Goal: Information Seeking & Learning: Check status

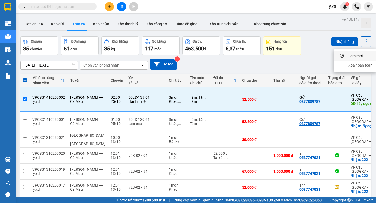
click at [319, 40] on div "Chuyến 35 chuyến Đơn hàng 61 đơn Khối lượng 35 kg Số lượng 117 món Đã thu 463.5…" at bounding box center [195, 45] width 351 height 19
click at [331, 5] on span "ly.xtl" at bounding box center [332, 6] width 17 height 7
click at [330, 16] on li "Đăng xuất" at bounding box center [339, 16] width 33 height 8
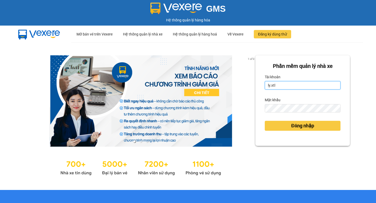
click at [285, 84] on input "ly.xtl" at bounding box center [303, 85] width 76 height 8
type input "lytran.vxr"
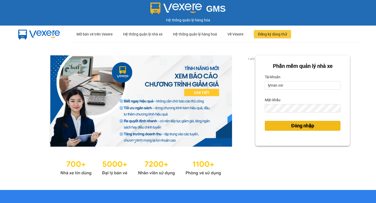
click at [300, 123] on span "Đăng nhập" at bounding box center [302, 125] width 23 height 7
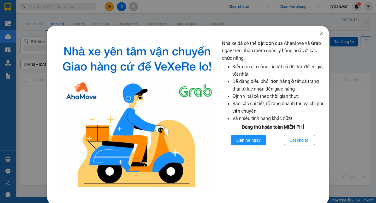
click at [320, 34] on icon "close" at bounding box center [322, 33] width 4 height 4
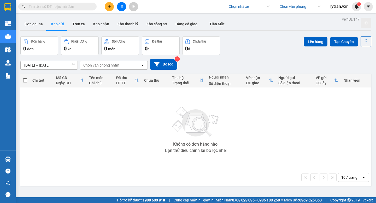
click at [240, 7] on input "search" at bounding box center [247, 7] width 37 height 8
type input "hà lan"
click at [243, 17] on div "Hà Lan" at bounding box center [248, 17] width 41 height 6
click at [177, 21] on button "Hàng đã giao" at bounding box center [186, 24] width 30 height 13
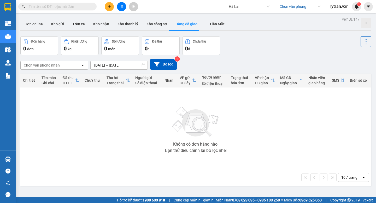
click at [67, 65] on div "Chọn văn phòng nhận" at bounding box center [51, 65] width 60 height 8
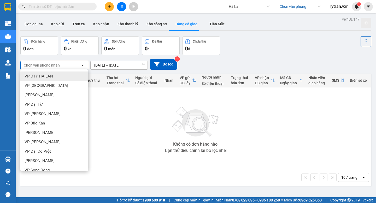
click at [59, 75] on div "VP CTY HÀ LAN" at bounding box center [54, 76] width 68 height 9
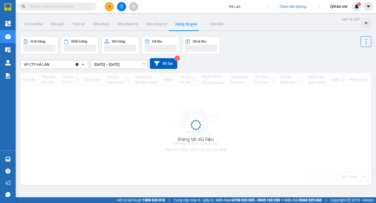
click at [107, 64] on input "12/10/2025 – 14/10/2025" at bounding box center [119, 64] width 57 height 8
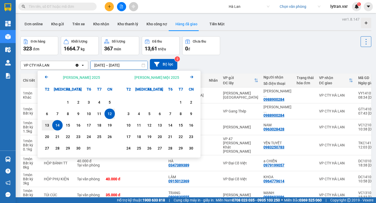
click at [58, 123] on div "14" at bounding box center [57, 125] width 7 height 6
type input "14/10/2025 – 14/10/2025"
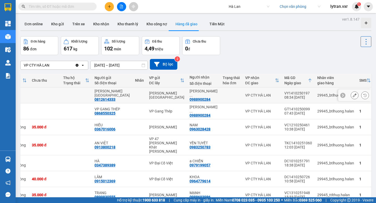
scroll to position [0, 79]
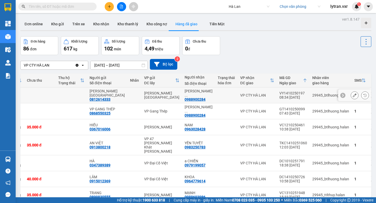
click at [280, 91] on div "VY1410250197" at bounding box center [294, 93] width 28 height 4
copy div "VY1410250197"
click at [66, 9] on input "text" at bounding box center [60, 7] width 62 height 6
paste input "VY1410250197"
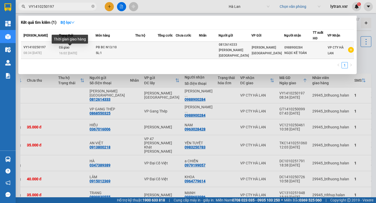
type input "VY1410250197"
click at [74, 52] on span "16:02 - 14/10" at bounding box center [68, 53] width 18 height 4
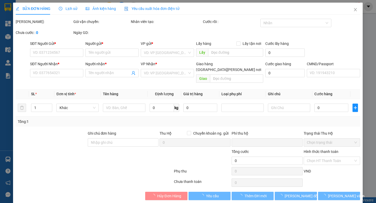
type input "0812614333"
type input "VP VĨNH YÊN"
type input "0988900284"
type input "NGỌC KẾ TOÁN"
type input "0"
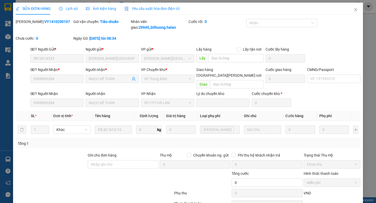
click at [64, 7] on span "Lịch sử" at bounding box center [68, 9] width 19 height 4
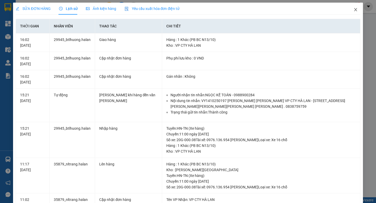
click at [354, 11] on icon "close" at bounding box center [356, 10] width 4 height 4
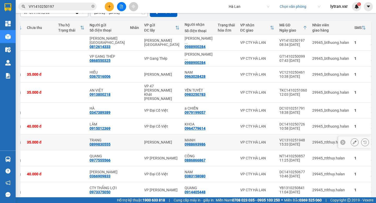
scroll to position [70, 0]
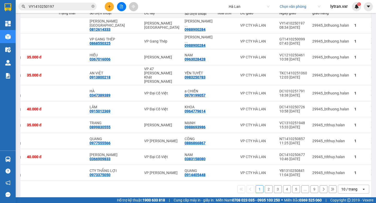
click at [271, 186] on button "2" at bounding box center [269, 190] width 8 height 8
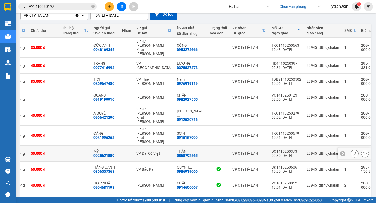
scroll to position [46, 0]
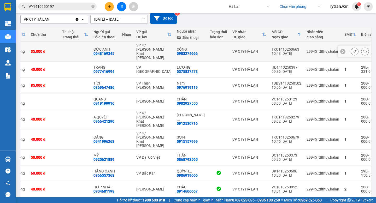
click at [272, 47] on div "TKC1410250663" at bounding box center [287, 49] width 30 height 4
copy div "TKC1410250663"
click at [61, 10] on div "Kết quả tìm kiếm ( 1 ) Bộ lọc Mã ĐH Trạng thái Món hàng Thu hộ Tổng cước Chưa c…" at bounding box center [51, 6] width 102 height 9
click at [66, 8] on input "VY1410250197" at bounding box center [60, 7] width 62 height 6
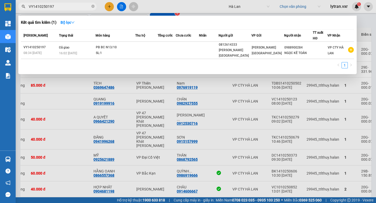
click at [66, 8] on input "VY1410250197" at bounding box center [60, 7] width 62 height 6
paste input "TKC1410250663"
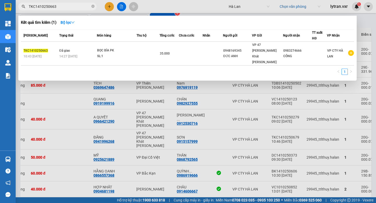
click at [255, 113] on div at bounding box center [188, 101] width 376 height 203
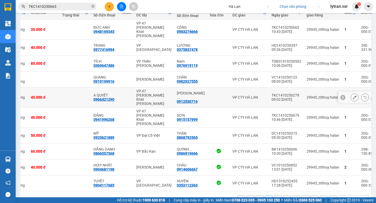
scroll to position [74, 0]
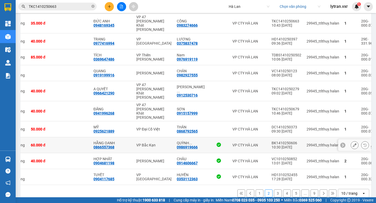
click at [272, 141] on div "BK1410250606" at bounding box center [287, 143] width 30 height 4
copy div "BK1410250606"
click at [64, 5] on input "TKC1410250663" at bounding box center [60, 7] width 62 height 6
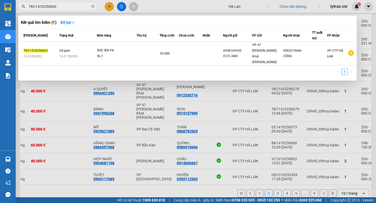
click at [64, 5] on input "TKC1410250663" at bounding box center [60, 7] width 62 height 6
paste input "BK1410250606"
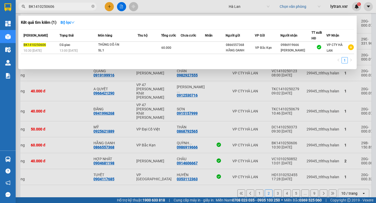
type input "BK1410250606"
click at [272, 118] on div at bounding box center [188, 101] width 376 height 203
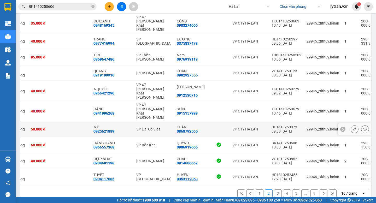
click at [272, 125] on div "DC1410250373" at bounding box center [287, 127] width 30 height 4
copy div "DC1410250373"
click at [93, 6] on icon "close-circle" at bounding box center [92, 6] width 3 height 3
paste input "DC1410250373"
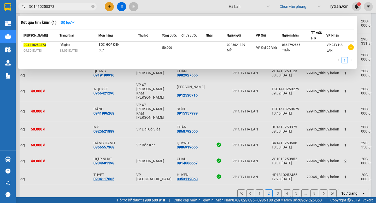
click at [238, 115] on div at bounding box center [188, 101] width 376 height 203
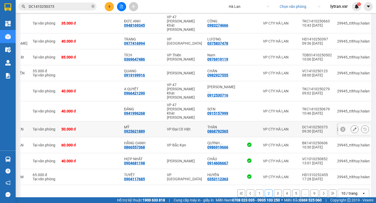
scroll to position [0, 44]
click at [71, 9] on input "DC1410250373" at bounding box center [60, 7] width 62 height 6
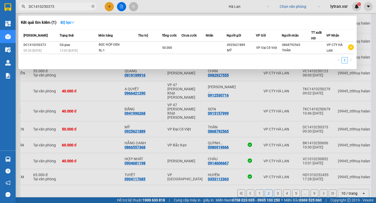
type input "DC1410250373"
click at [145, 192] on div at bounding box center [188, 101] width 376 height 203
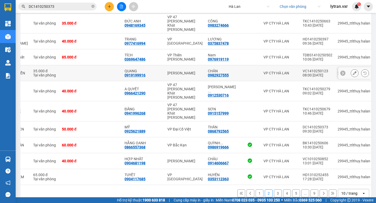
scroll to position [0, 0]
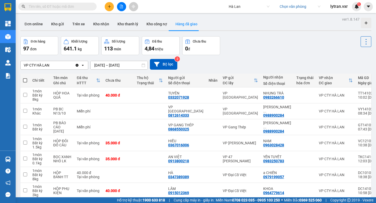
click at [68, 7] on input "text" at bounding box center [60, 7] width 62 height 6
paste input "DC1410250373"
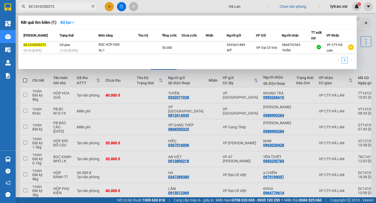
type input "DC1410250373"
click at [232, 108] on div at bounding box center [188, 101] width 376 height 203
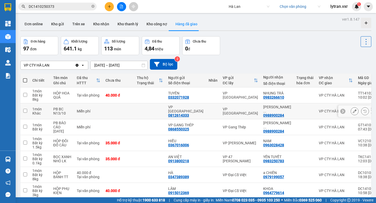
scroll to position [70, 0]
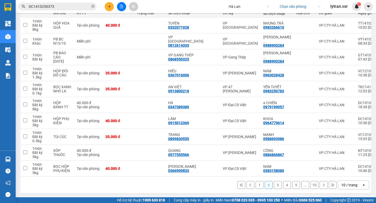
click at [259, 185] on button "1" at bounding box center [260, 185] width 8 height 8
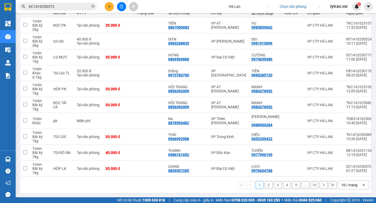
click at [269, 186] on button "2" at bounding box center [269, 185] width 8 height 8
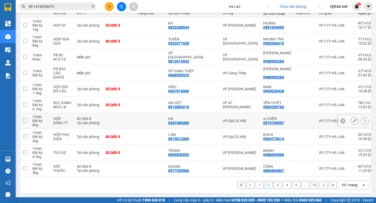
scroll to position [0, 88]
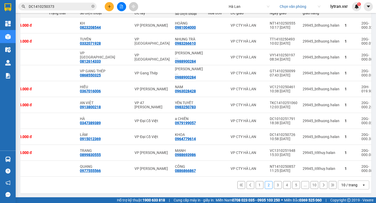
click at [280, 185] on button "3" at bounding box center [278, 185] width 8 height 8
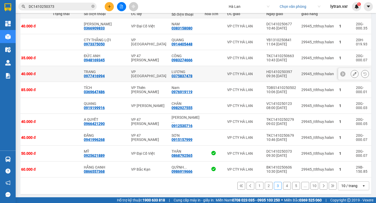
scroll to position [70, 0]
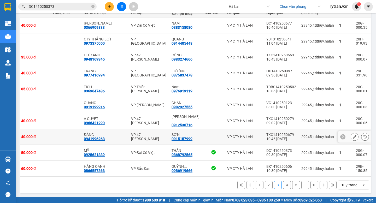
click at [279, 134] on div "TKC1410250679" at bounding box center [282, 135] width 30 height 4
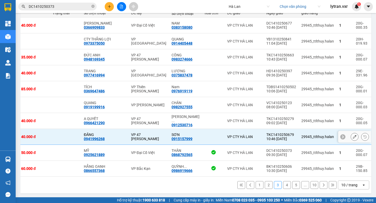
click at [279, 134] on div "TKC1410250679" at bounding box center [282, 135] width 30 height 4
checkbox input "false"
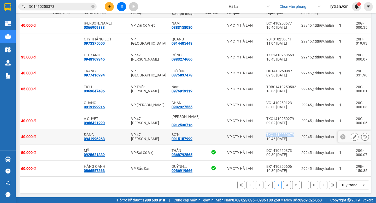
copy div "TKC1410250679"
click at [60, 5] on input "DC1410250373" at bounding box center [60, 7] width 62 height 6
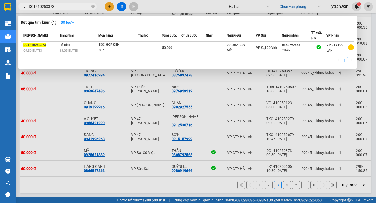
click at [60, 5] on input "DC1410250373" at bounding box center [60, 7] width 62 height 6
paste input "TKC1410250679"
type input "TKC1410250679"
click at [158, 189] on div at bounding box center [188, 101] width 376 height 203
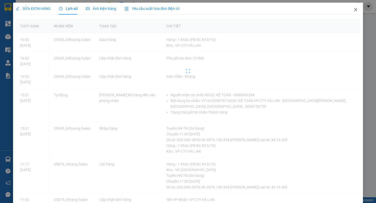
click at [357, 10] on icon "close" at bounding box center [356, 10] width 4 height 4
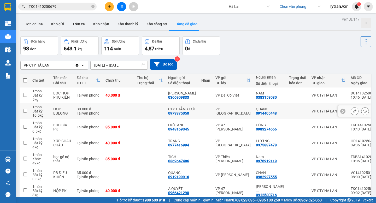
scroll to position [74, 0]
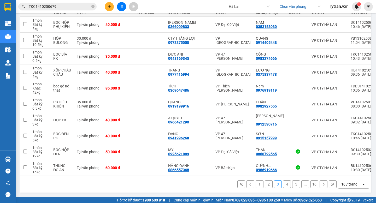
click at [270, 184] on button "2" at bounding box center [269, 185] width 8 height 8
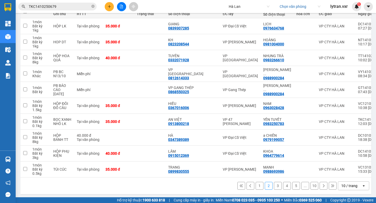
scroll to position [70, 0]
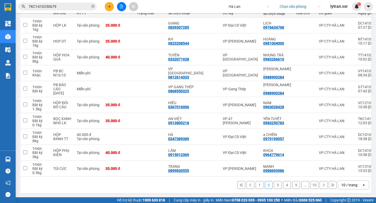
click at [279, 185] on button "3" at bounding box center [278, 185] width 8 height 8
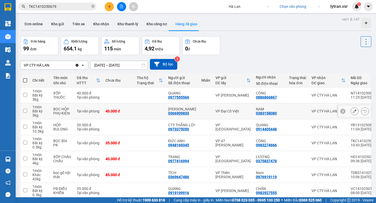
scroll to position [74, 0]
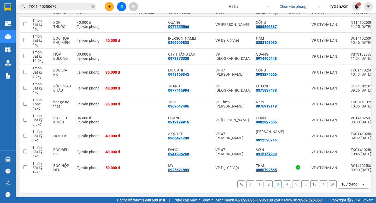
click at [269, 185] on button "2" at bounding box center [269, 185] width 8 height 8
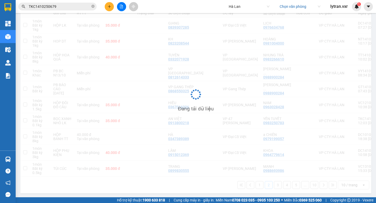
scroll to position [70, 0]
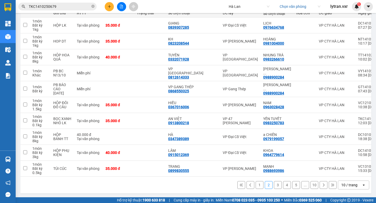
click at [279, 187] on button "3" at bounding box center [278, 185] width 8 height 8
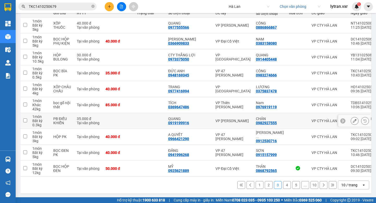
scroll to position [74, 0]
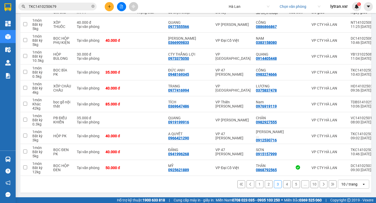
click at [286, 186] on button "4" at bounding box center [287, 185] width 8 height 8
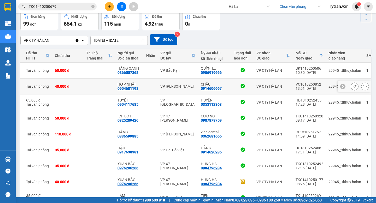
scroll to position [78, 0]
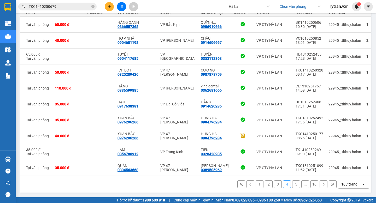
click at [277, 182] on button "3" at bounding box center [278, 185] width 8 height 8
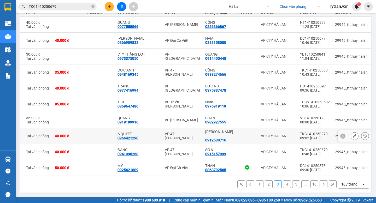
scroll to position [74, 0]
click at [306, 164] on div "DC1410250373" at bounding box center [315, 166] width 30 height 4
checkbox input "false"
copy div "DC1410250373"
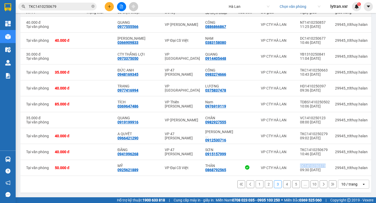
click at [73, 7] on input "TKC1410250679" at bounding box center [60, 7] width 62 height 6
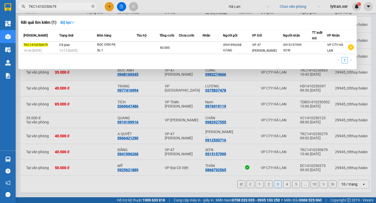
click at [73, 7] on input "TKC1410250679" at bounding box center [60, 7] width 62 height 6
paste input "DC1410250373"
type input "DC1410250373"
click at [272, 147] on div at bounding box center [188, 101] width 376 height 203
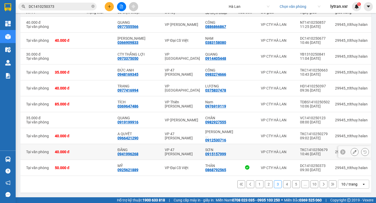
click at [303, 148] on div "TKC1410250679" at bounding box center [315, 150] width 30 height 4
checkbox input "false"
copy div "TKC1410250679"
click at [93, 6] on icon "close-circle" at bounding box center [92, 6] width 3 height 3
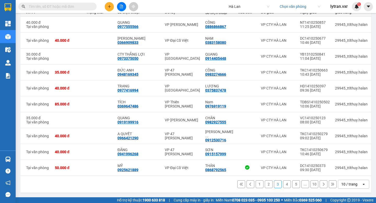
paste input "TKC1410250679"
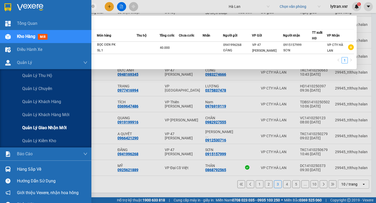
click at [40, 128] on span "Quản lý giao nhận mới" at bounding box center [44, 128] width 44 height 7
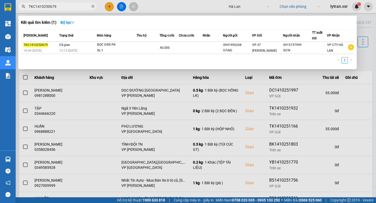
click at [171, 108] on div at bounding box center [188, 101] width 376 height 203
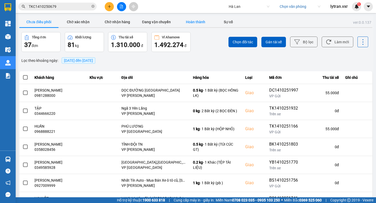
click at [191, 24] on button "Hoàn thành" at bounding box center [195, 22] width 39 height 10
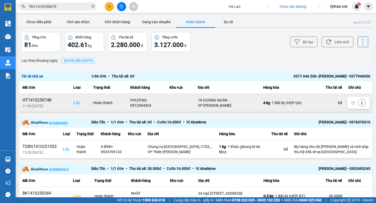
click at [46, 100] on div "HT1410250748" at bounding box center [44, 100] width 45 height 6
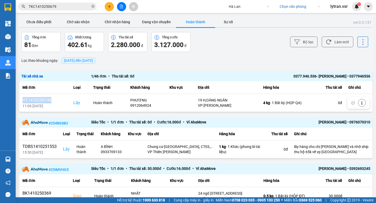
copy div "HT1410250748"
click at [68, 7] on input "TKC1410250679" at bounding box center [60, 7] width 62 height 6
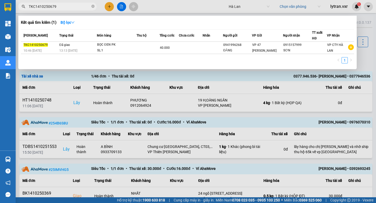
click at [68, 7] on input "TKC1410250679" at bounding box center [60, 7] width 62 height 6
paste input "HT1410250748"
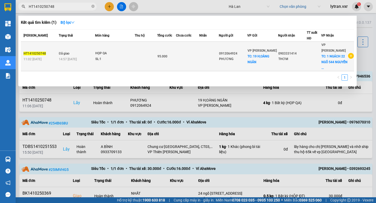
type input "HT1410250748"
click at [76, 50] on td "Đã giao 14:57 - 14/10" at bounding box center [76, 57] width 38 height 30
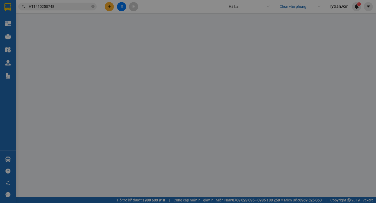
type input "0912064924"
type input "PHƯƠNG"
checkbox input "true"
type input "19 H;OÀNG NGÂN"
type input "20.000"
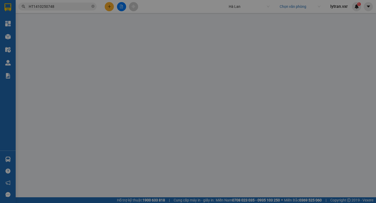
type input "0903331414"
type input "THƠM"
checkbox input "true"
type input "1 NGÁCH 22 NGÕ 544 NGUYỄN VĂN CỪ, GIA THUỴ, LONG BIÊN, HÀ NỘI"
type input "35.000"
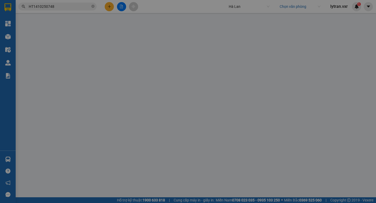
type input "0"
type input "95.000"
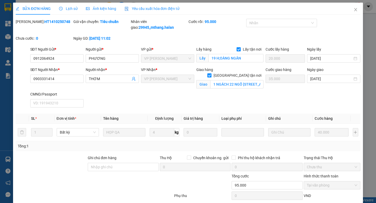
click at [69, 7] on span "Lịch sử" at bounding box center [68, 9] width 19 height 4
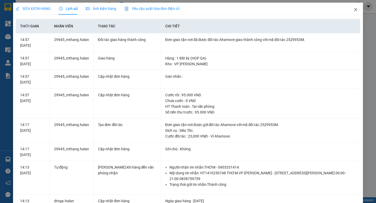
click at [355, 10] on icon "close" at bounding box center [356, 10] width 4 height 4
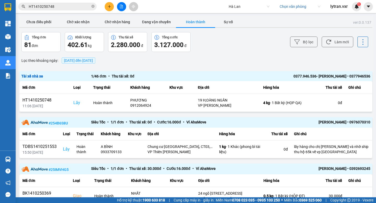
click at [63, 6] on input "HT1410250748" at bounding box center [60, 7] width 62 height 6
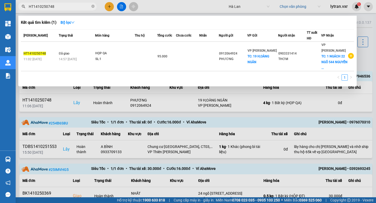
click at [74, 120] on div at bounding box center [188, 101] width 376 height 203
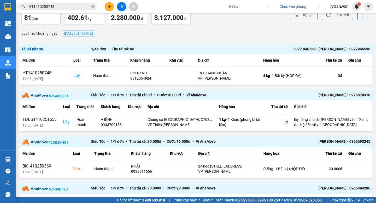
scroll to position [36, 0]
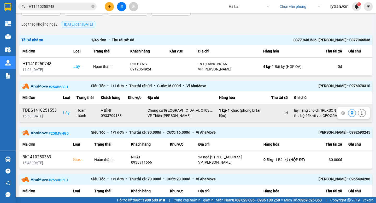
click at [42, 110] on div "TDBS1410251553" at bounding box center [39, 110] width 34 height 6
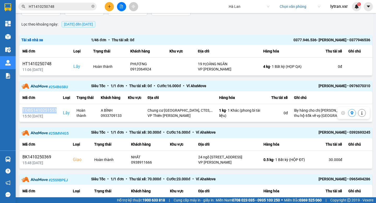
copy div "TDBS1410251553"
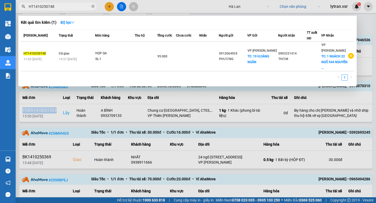
click at [64, 9] on input "HT1410250748" at bounding box center [60, 7] width 62 height 6
paste input "TDBS1410251553"
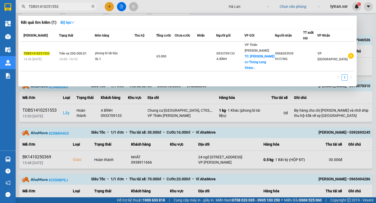
click at [87, 125] on div at bounding box center [188, 101] width 376 height 203
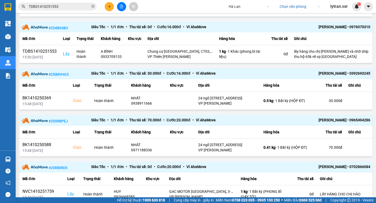
scroll to position [97, 0]
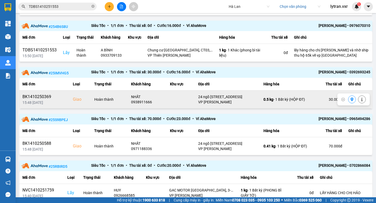
click at [42, 94] on div "BK1410250369" at bounding box center [44, 97] width 44 height 6
copy div "BK1410250369"
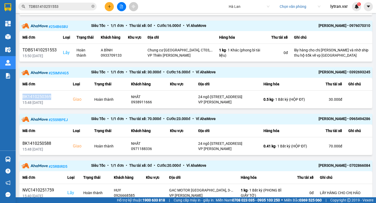
click at [65, 5] on input "TDBS1410251553" at bounding box center [60, 7] width 62 height 6
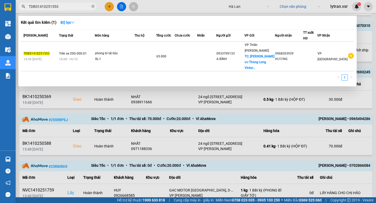
click at [65, 5] on input "TDBS1410251553" at bounding box center [60, 7] width 62 height 6
paste input "BK1410250369"
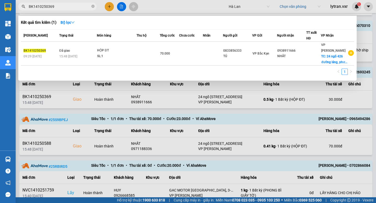
click at [91, 152] on div at bounding box center [188, 101] width 376 height 203
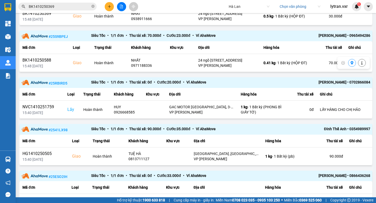
scroll to position [181, 0]
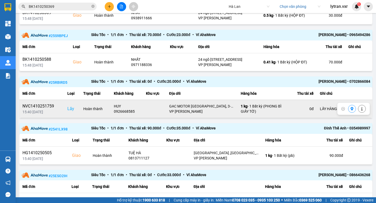
click at [47, 103] on div "NVC1410251759" at bounding box center [41, 106] width 39 height 6
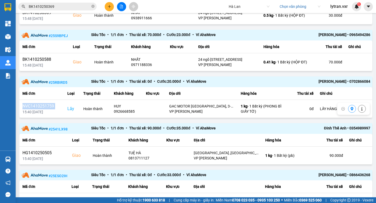
copy div "NVC1410251759"
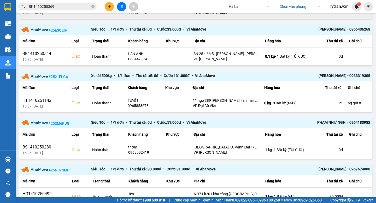
scroll to position [353, 0]
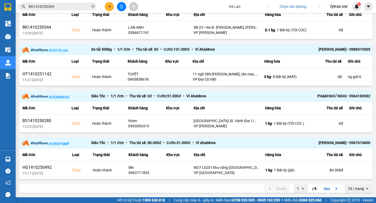
click at [303, 188] on icon at bounding box center [303, 188] width 2 height 1
click at [299, 147] on div "2" at bounding box center [301, 147] width 6 height 5
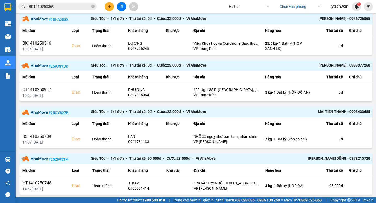
scroll to position [363, 0]
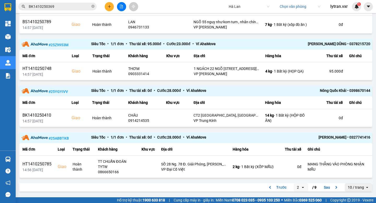
click at [300, 189] on div "2" at bounding box center [297, 187] width 7 height 8
click at [299, 160] on li "3" at bounding box center [301, 160] width 14 height 9
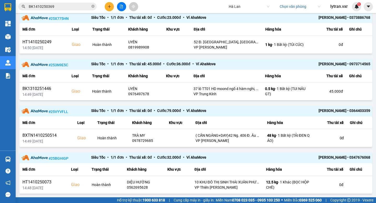
scroll to position [354, 0]
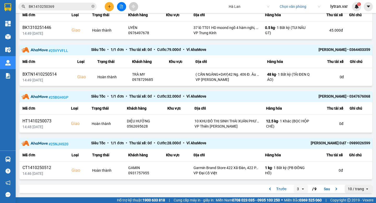
click at [298, 188] on div "3" at bounding box center [298, 189] width 2 height 5
click at [298, 176] on div "5" at bounding box center [301, 175] width 6 height 5
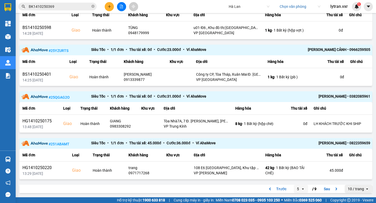
click at [300, 188] on div "5" at bounding box center [297, 189] width 7 height 8
click at [300, 151] on li "6" at bounding box center [301, 148] width 14 height 9
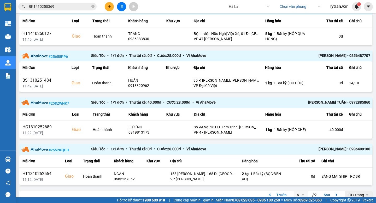
scroll to position [347, 0]
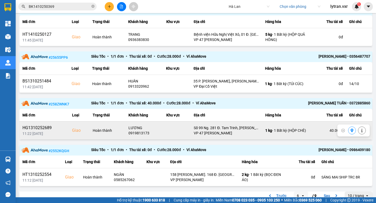
click at [30, 131] on div "HG1310252689" at bounding box center [43, 128] width 43 height 6
copy div "HG1310252689"
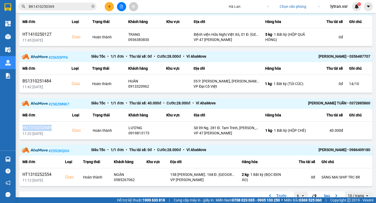
click at [63, 9] on input "BK1410250369" at bounding box center [60, 7] width 62 height 6
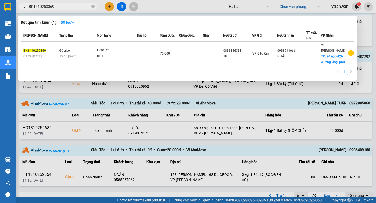
click at [63, 9] on input "BK1410250369" at bounding box center [60, 7] width 62 height 6
paste input "HG131025268"
click at [72, 103] on div at bounding box center [188, 101] width 376 height 203
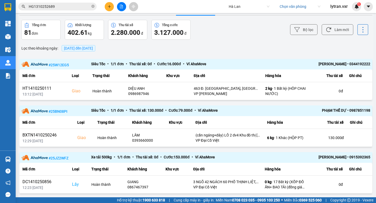
scroll to position [10, 0]
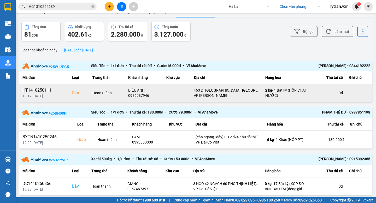
click at [37, 89] on div "HT1410250111" at bounding box center [43, 90] width 43 height 6
copy div "HT1410250111"
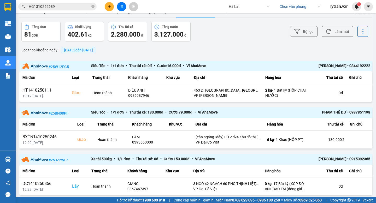
click at [66, 9] on span "HG1310252689" at bounding box center [57, 7] width 78 height 8
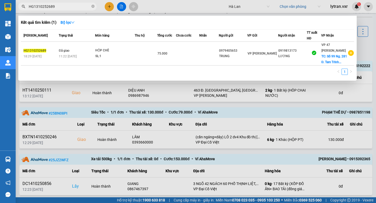
click at [71, 5] on input "HG1310252689" at bounding box center [60, 7] width 62 height 6
paste input "T1410250111"
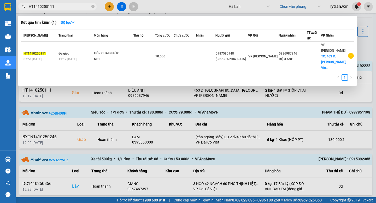
click at [82, 105] on div at bounding box center [188, 101] width 376 height 203
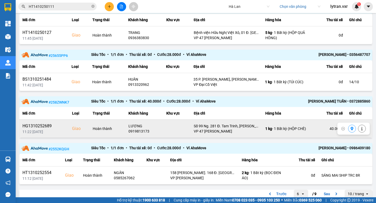
scroll to position [359, 0]
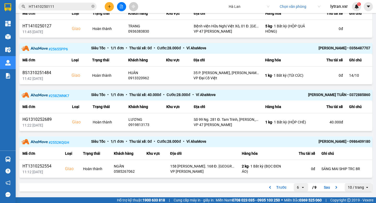
click at [301, 189] on icon "open" at bounding box center [303, 188] width 4 height 4
click at [300, 149] on div "5" at bounding box center [301, 151] width 6 height 5
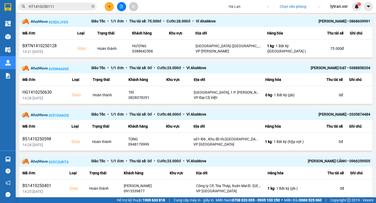
scroll to position [354, 0]
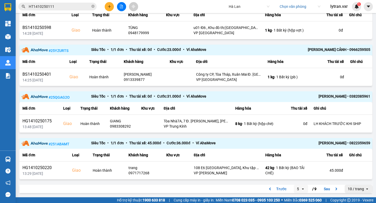
click at [304, 189] on icon at bounding box center [303, 189] width 2 height 1
click at [300, 163] on div "6" at bounding box center [301, 164] width 6 height 5
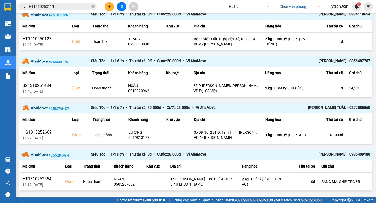
scroll to position [359, 0]
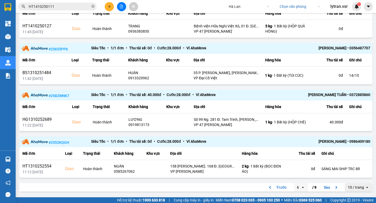
click at [297, 187] on div "6" at bounding box center [298, 187] width 2 height 5
click at [300, 163] on div "7" at bounding box center [301, 165] width 6 height 5
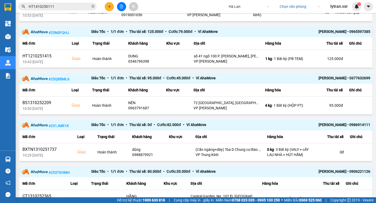
scroll to position [359, 0]
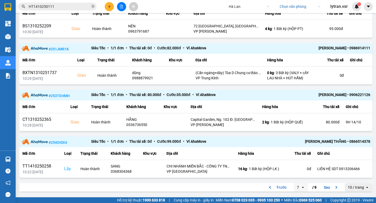
click at [298, 187] on div "7" at bounding box center [298, 187] width 2 height 5
click at [299, 178] on div "9" at bounding box center [301, 180] width 6 height 5
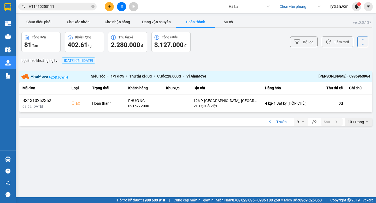
click at [65, 9] on span "HT1410250111" at bounding box center [57, 7] width 78 height 8
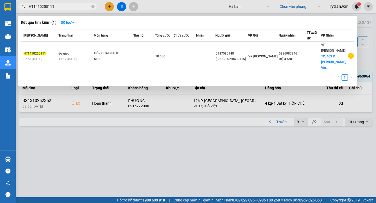
click at [69, 8] on input "HT1410250111" at bounding box center [60, 7] width 62 height 6
type input "HT1410250111"
click at [237, 147] on div at bounding box center [188, 101] width 376 height 203
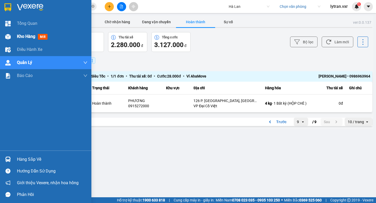
click at [14, 33] on div "Kho hàng mới" at bounding box center [45, 36] width 91 height 13
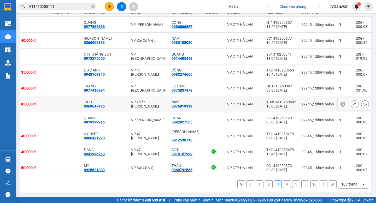
scroll to position [65, 0]
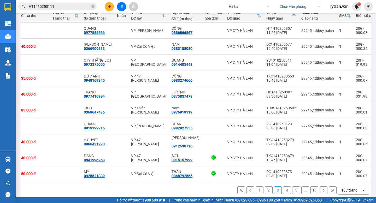
click at [288, 194] on button "4" at bounding box center [287, 191] width 8 height 8
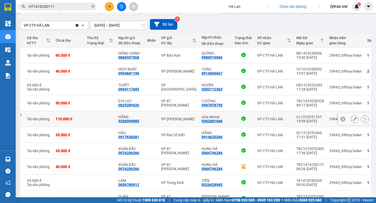
scroll to position [78, 0]
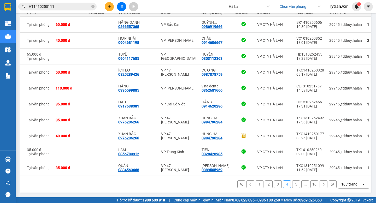
click at [296, 183] on button "5" at bounding box center [296, 185] width 8 height 8
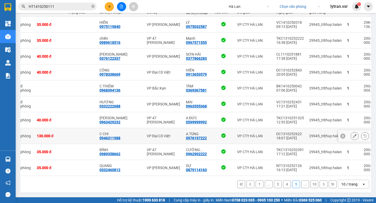
scroll to position [0, 82]
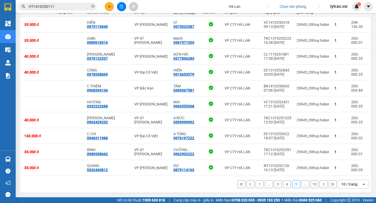
click at [313, 185] on button "10" at bounding box center [315, 185] width 8 height 8
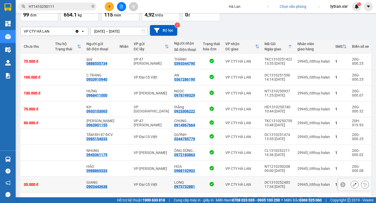
scroll to position [54, 0]
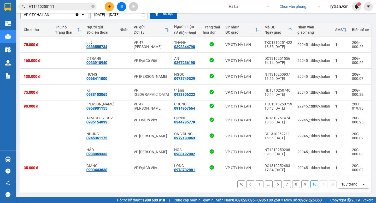
click at [305, 185] on button "9" at bounding box center [306, 185] width 8 height 8
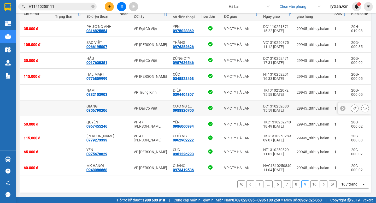
scroll to position [0, 0]
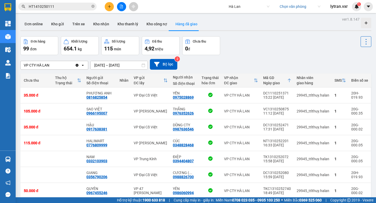
click at [58, 67] on div "VP CTY HÀ LAN" at bounding box center [48, 65] width 54 height 8
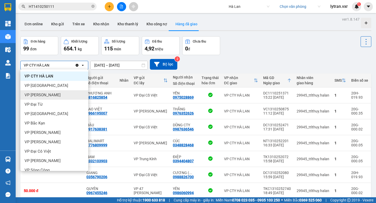
click at [50, 93] on span "VP Hoàng Văn Thụ" at bounding box center [43, 94] width 36 height 5
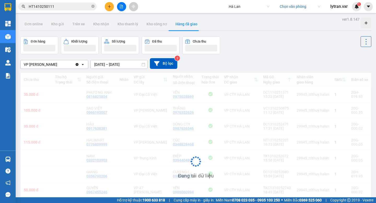
click at [53, 64] on div "VP Hoàng Văn Thụ" at bounding box center [40, 64] width 33 height 5
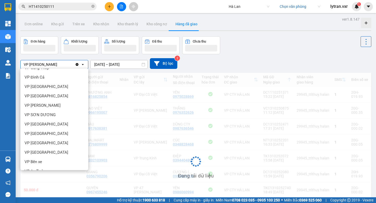
scroll to position [140, 0]
click at [53, 101] on div "VP Nguyễn Văn Cừ" at bounding box center [54, 104] width 68 height 9
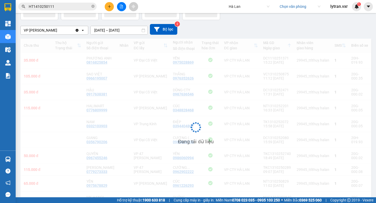
scroll to position [35, 0]
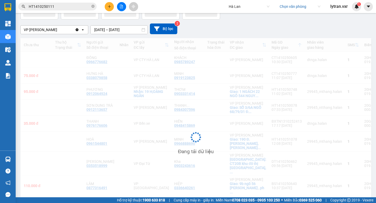
click at [45, 27] on div "VP Nguyễn Văn Cừ" at bounding box center [48, 30] width 54 height 8
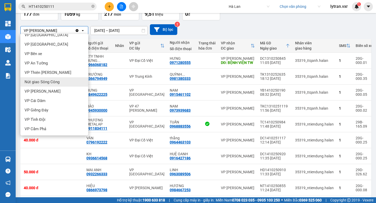
scroll to position [211, 0]
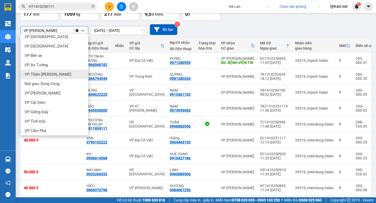
click at [249, 28] on div "VP Nguyễn Văn Cừ Clear value open 14/10/2025 – 14/10/2025 Press the down arrow …" at bounding box center [195, 29] width 351 height 11
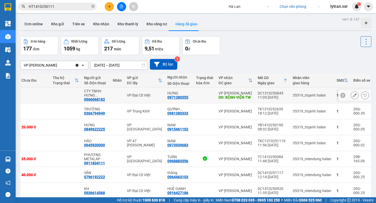
scroll to position [0, 91]
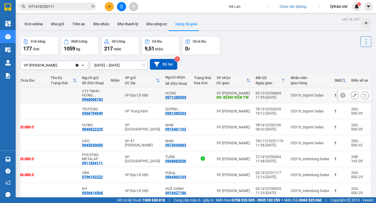
click at [267, 90] on td "DC1310250845 11:05 13/10" at bounding box center [270, 96] width 35 height 16
checkbox input "false"
copy div "DC1310250845"
click at [70, 5] on input "HT1410250111" at bounding box center [60, 7] width 62 height 6
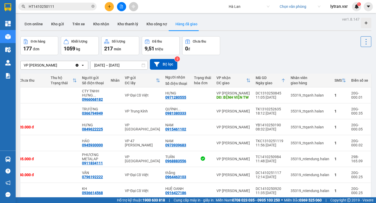
click at [70, 5] on input "HT1410250111" at bounding box center [60, 7] width 62 height 6
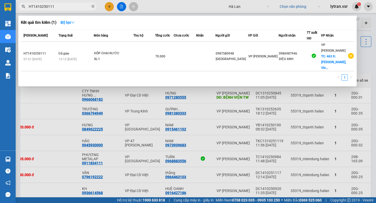
click at [70, 5] on input "HT1410250111" at bounding box center [60, 7] width 62 height 6
paste input "DC1310250845"
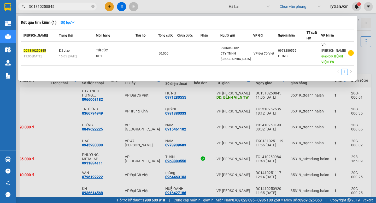
type input "DC1310250845"
click at [235, 131] on div at bounding box center [188, 101] width 376 height 203
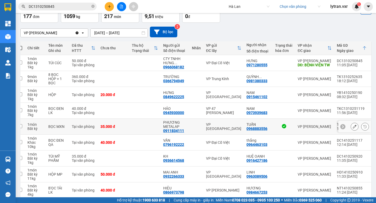
scroll to position [0, 0]
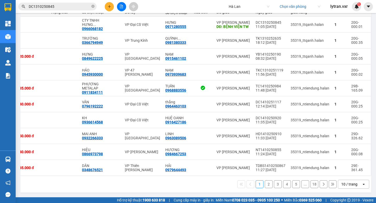
click at [261, 184] on button "1" at bounding box center [260, 185] width 8 height 8
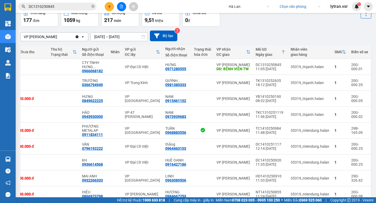
click at [71, 7] on input "DC1310250845" at bounding box center [60, 7] width 62 height 6
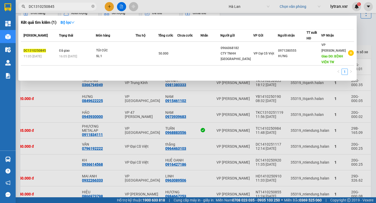
click at [201, 95] on div at bounding box center [188, 101] width 376 height 203
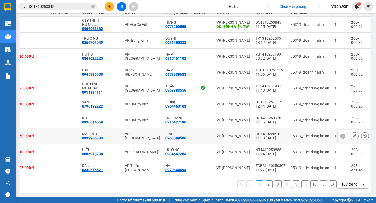
click at [265, 132] on div "HD1410250910" at bounding box center [271, 134] width 30 height 4
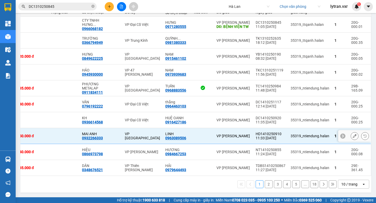
click at [265, 132] on div "HD1410250910" at bounding box center [271, 134] width 30 height 4
checkbox input "false"
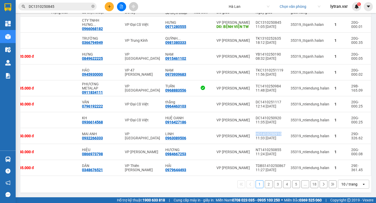
click at [67, 5] on input "DC1310250845" at bounding box center [60, 7] width 62 height 6
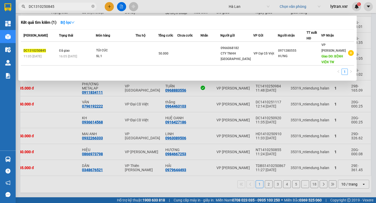
click at [67, 5] on input "DC1310250845" at bounding box center [60, 7] width 62 height 6
paste input "HD1410250910"
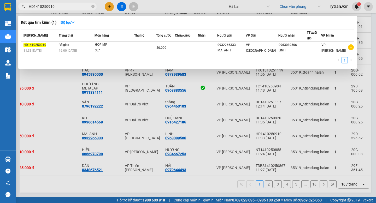
type input "HD1410250910"
click at [205, 191] on div at bounding box center [188, 101] width 376 height 203
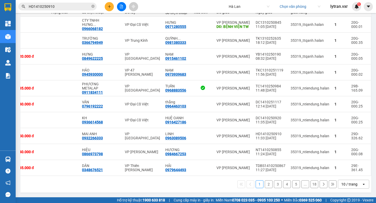
click at [281, 184] on button "3" at bounding box center [278, 185] width 8 height 8
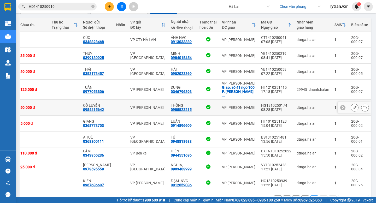
scroll to position [47, 0]
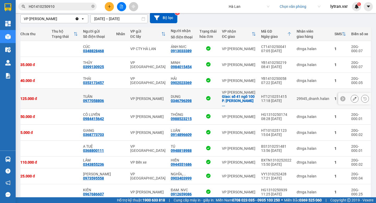
click at [271, 95] on div "HT1210251415" at bounding box center [276, 97] width 30 height 4
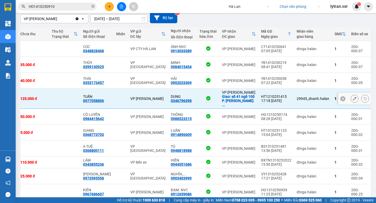
click at [271, 95] on div "HT1210251415" at bounding box center [276, 97] width 30 height 4
checkbox input "false"
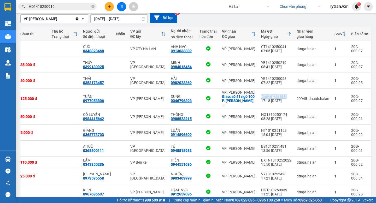
click at [74, 5] on input "HD1410250910" at bounding box center [60, 7] width 62 height 6
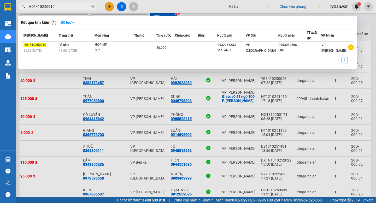
click at [74, 5] on input "HD1410250910" at bounding box center [60, 7] width 62 height 6
paste input "T1210251415"
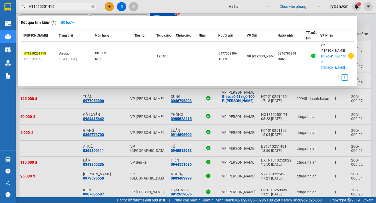
type input "HT1210251415"
click at [222, 121] on div at bounding box center [188, 101] width 376 height 203
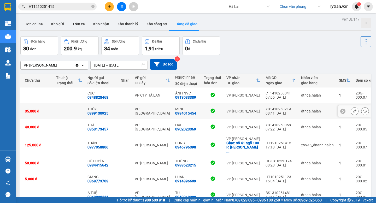
scroll to position [0, 0]
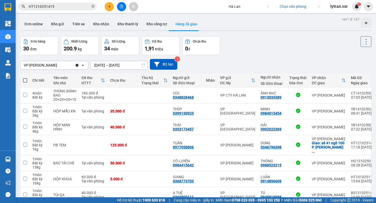
click at [54, 66] on div "VP Nguyễn Văn Cừ" at bounding box center [40, 65] width 33 height 5
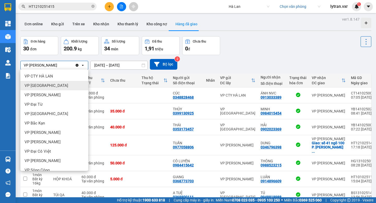
click at [43, 89] on div "VP Bắc Sơn" at bounding box center [54, 85] width 68 height 9
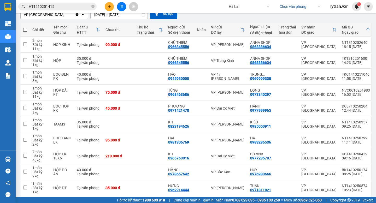
scroll to position [74, 0]
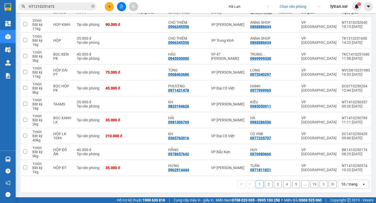
click at [270, 184] on button "2" at bounding box center [269, 185] width 8 height 8
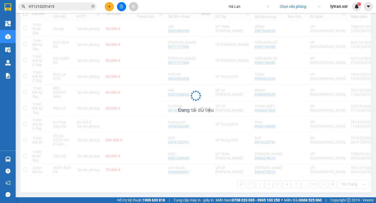
scroll to position [70, 0]
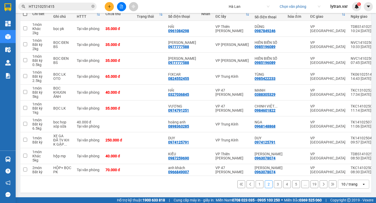
click at [279, 188] on button "3" at bounding box center [278, 185] width 8 height 8
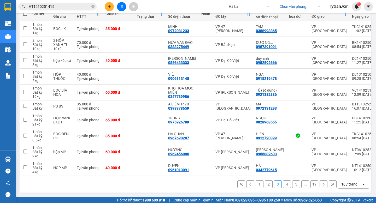
click at [289, 188] on button "4" at bounding box center [287, 185] width 8 height 8
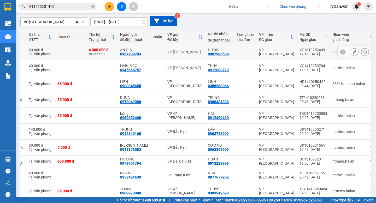
scroll to position [0, 70]
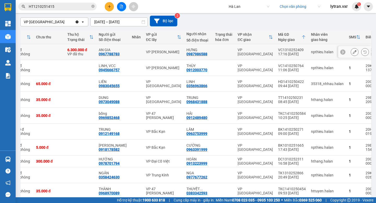
click at [288, 48] on div "VC1310252409" at bounding box center [292, 50] width 28 height 4
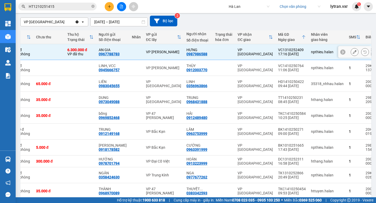
click at [288, 48] on div "VC1310252409" at bounding box center [292, 50] width 28 height 4
checkbox input "false"
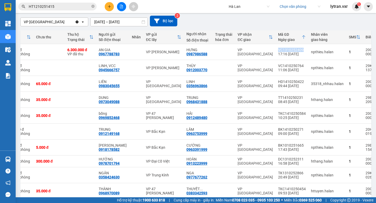
click at [61, 9] on input "HT1210251415" at bounding box center [60, 7] width 62 height 6
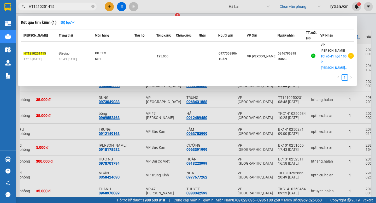
click at [61, 9] on input "HT1210251415" at bounding box center [60, 7] width 62 height 6
paste input "VC1310252409"
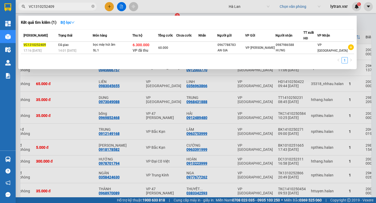
type input "VC1310252409"
click at [135, 123] on div at bounding box center [188, 101] width 376 height 203
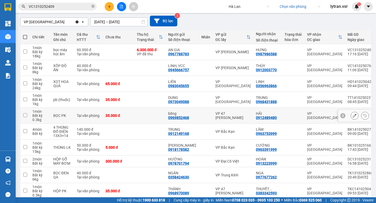
scroll to position [0, 82]
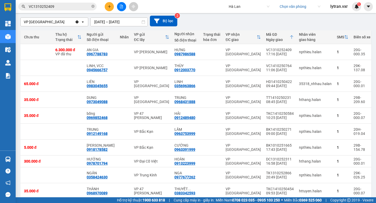
click at [65, 5] on input "VC1310252409" at bounding box center [60, 7] width 62 height 6
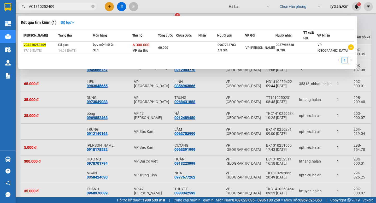
click at [229, 124] on div at bounding box center [188, 101] width 376 height 203
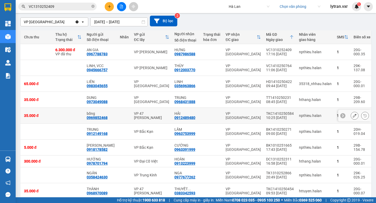
scroll to position [70, 0]
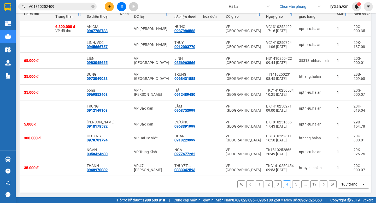
click at [294, 184] on button "5" at bounding box center [296, 185] width 8 height 8
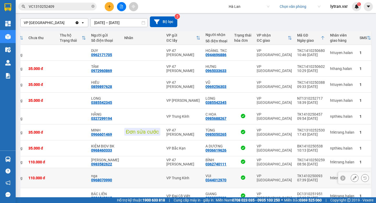
scroll to position [74, 0]
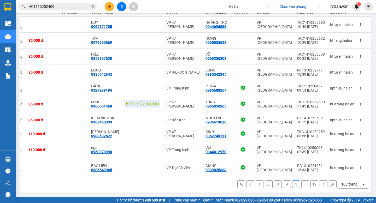
click at [305, 186] on button "..." at bounding box center [306, 185] width 8 height 8
click at [322, 186] on icon at bounding box center [324, 185] width 4 height 4
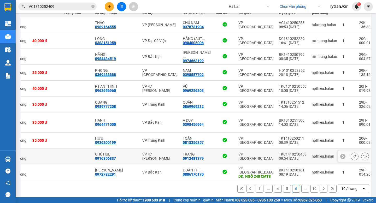
scroll to position [78, 0]
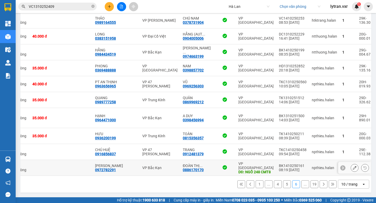
click at [281, 164] on div "BK1410250161" at bounding box center [293, 166] width 28 height 4
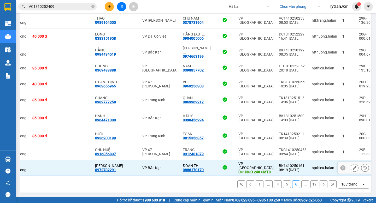
click at [281, 164] on div "BK1410250161" at bounding box center [293, 166] width 28 height 4
checkbox input "false"
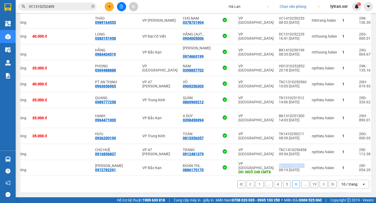
click at [68, 8] on input "VC1310252409" at bounding box center [60, 7] width 62 height 6
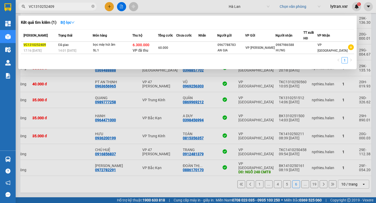
click at [68, 8] on input "VC1310252409" at bounding box center [60, 7] width 62 height 6
paste input "BK1410250161"
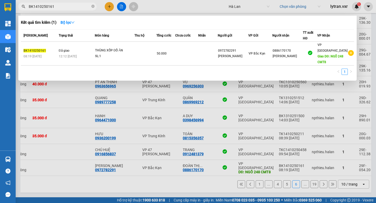
type input "BK1410250161"
